Goal: Navigation & Orientation: Go to known website

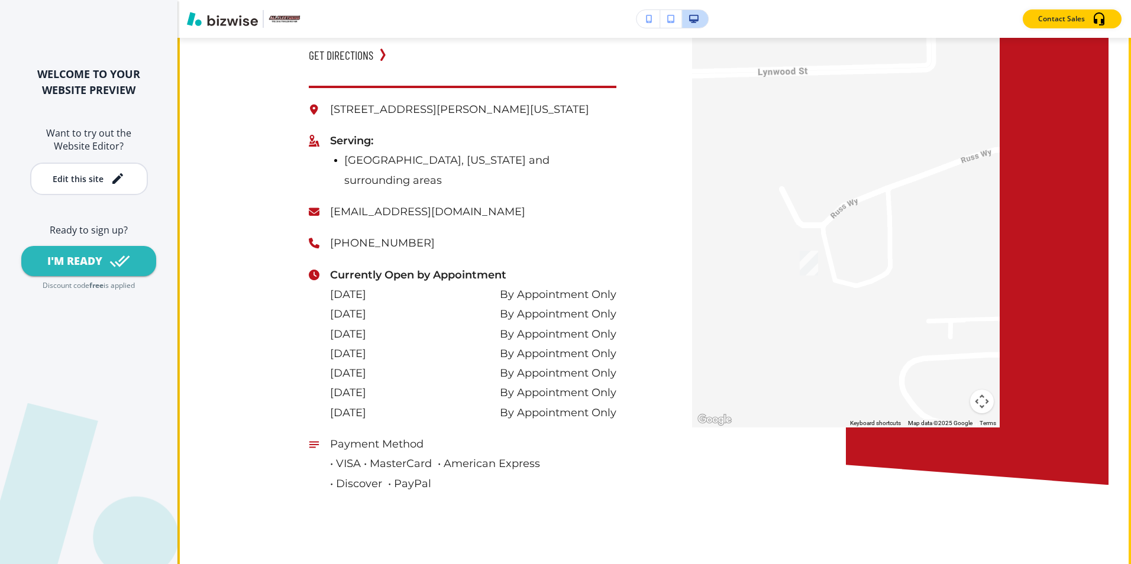
scroll to position [6211, 0]
